Goal: Find specific page/section: Find specific page/section

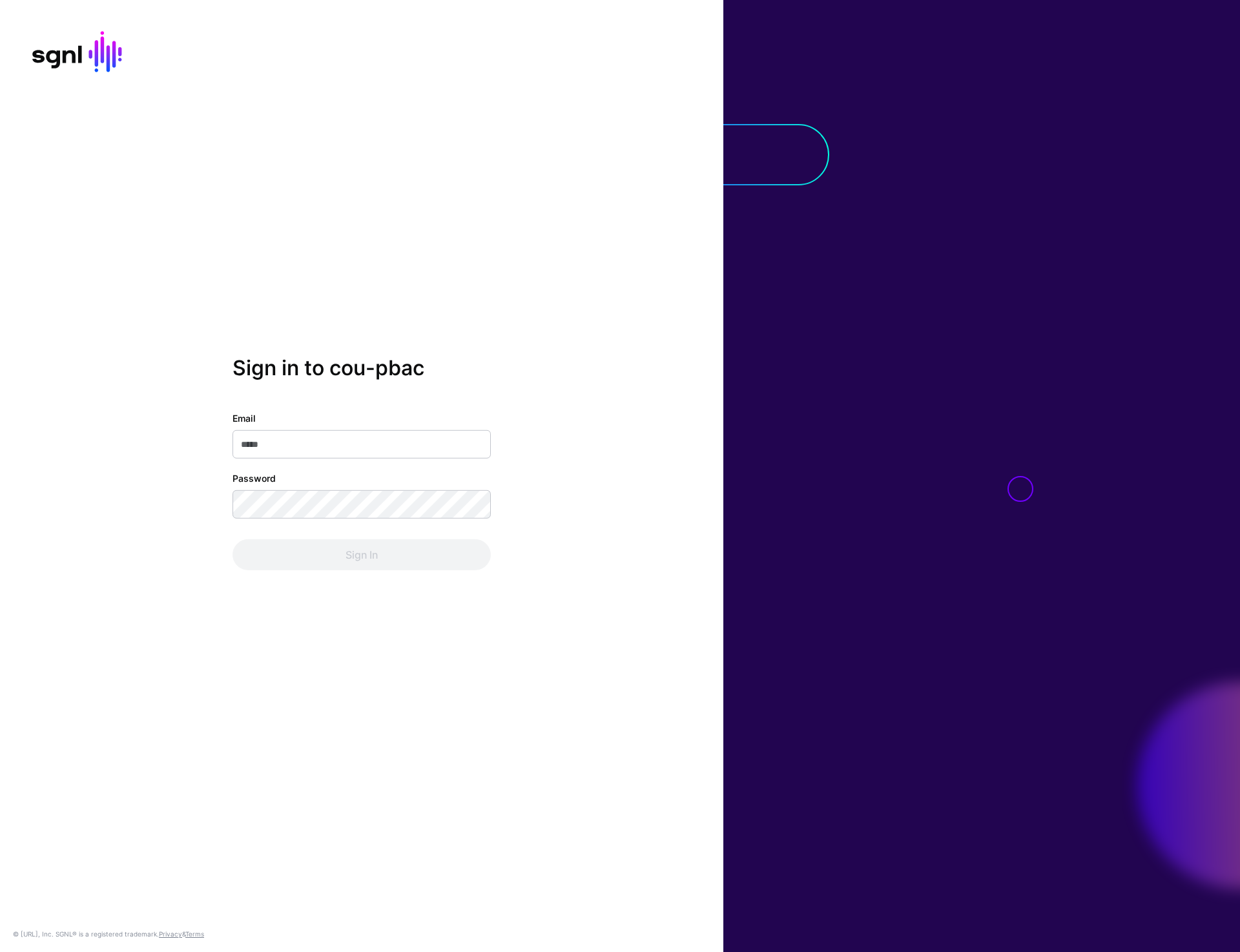
click at [561, 163] on div "Sign in to cou-pbac Email Password Sign In © SGNL.ai, Inc. SGNL® is a registere…" at bounding box center [361, 476] width 723 height 952
